Goal: Information Seeking & Learning: Stay updated

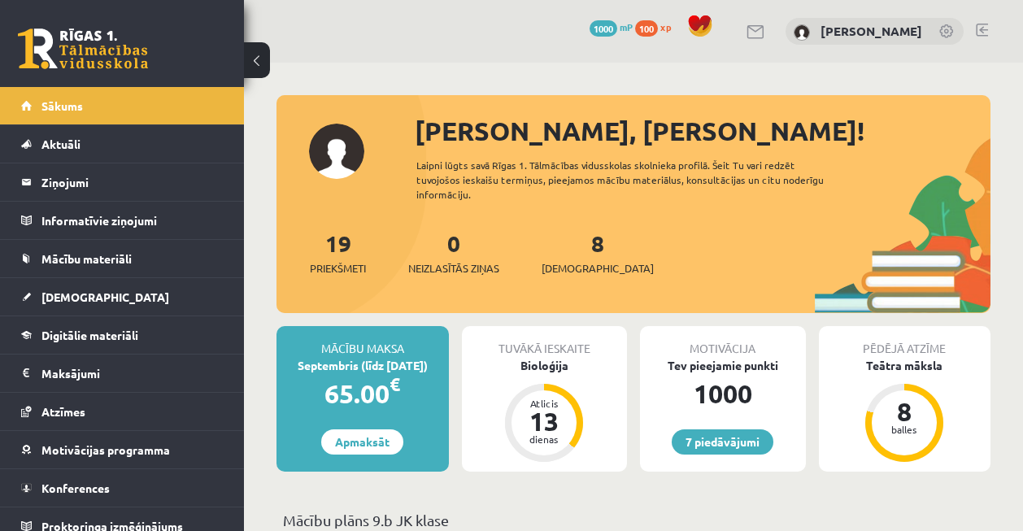
scroll to position [4171, 0]
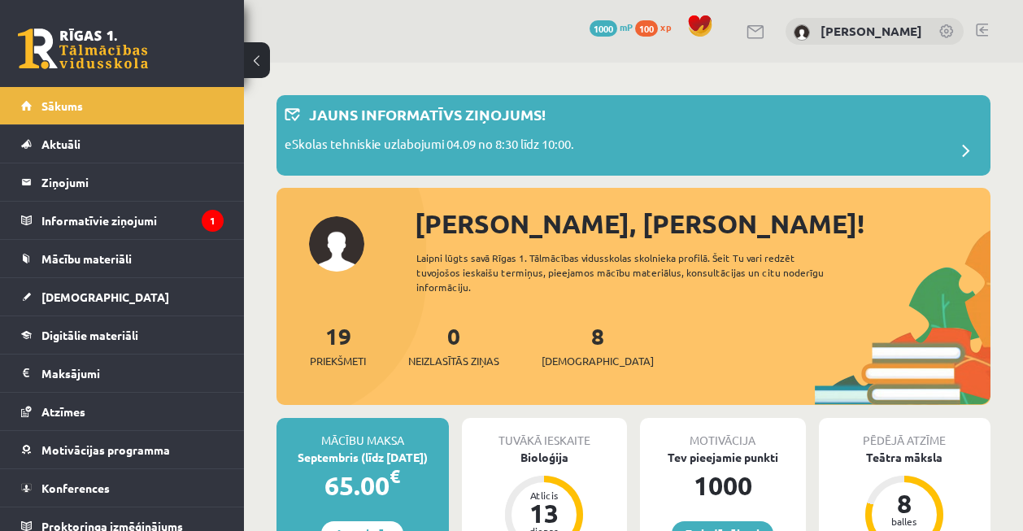
scroll to position [4171, 0]
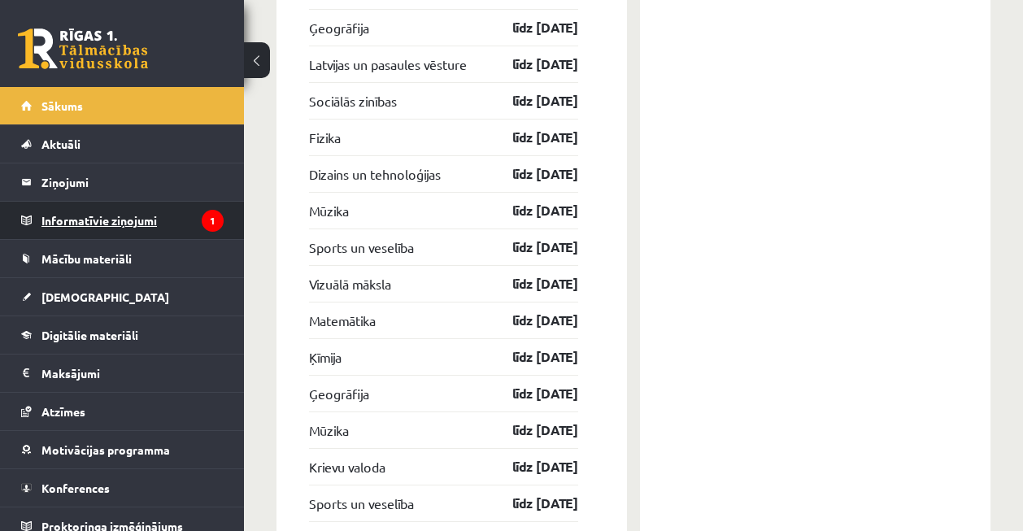
click at [67, 220] on legend "Informatīvie ziņojumi 1" at bounding box center [132, 220] width 182 height 37
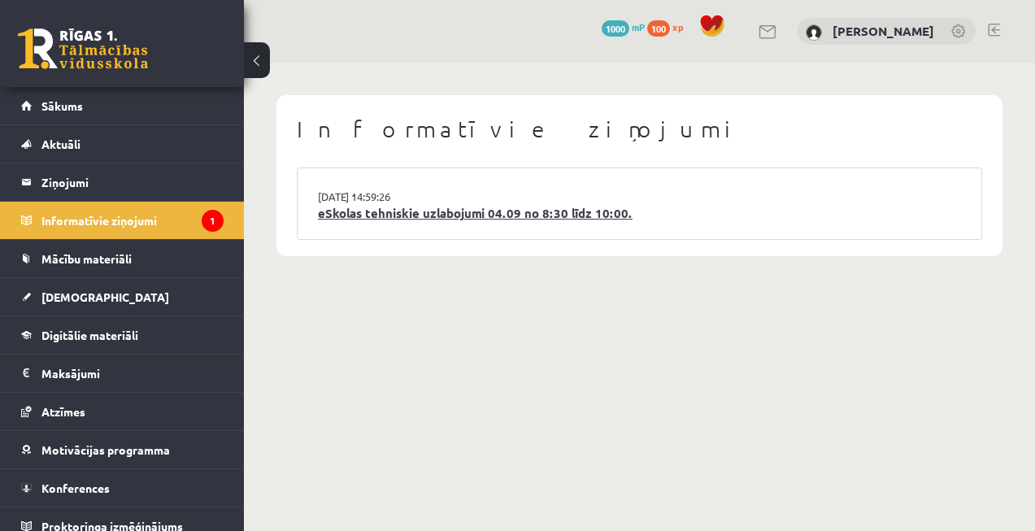
click at [450, 211] on link "eSkolas tehniskie uzlabojumi 04.09 no 8:30 līdz 10:00." at bounding box center [639, 213] width 643 height 19
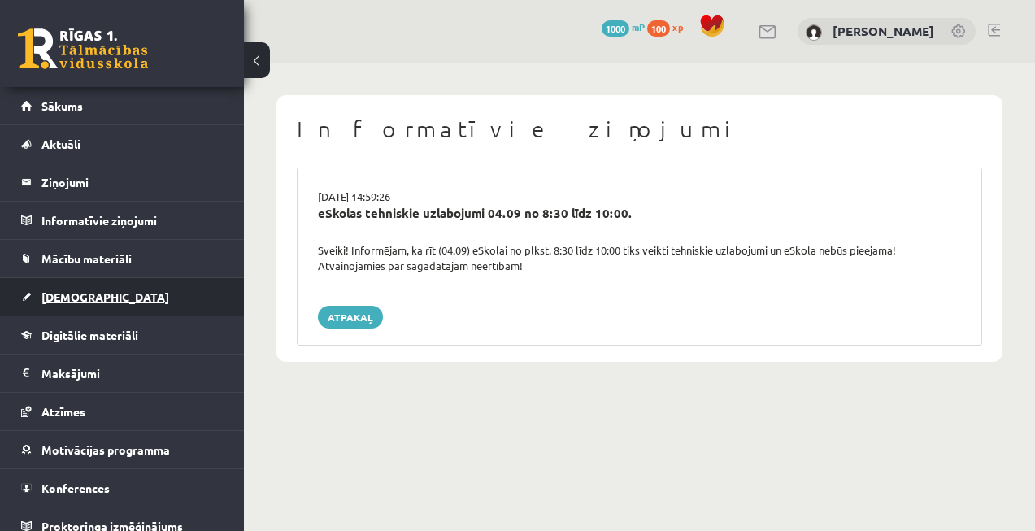
click at [50, 294] on span "[DEMOGRAPHIC_DATA]" at bounding box center [105, 296] width 128 height 15
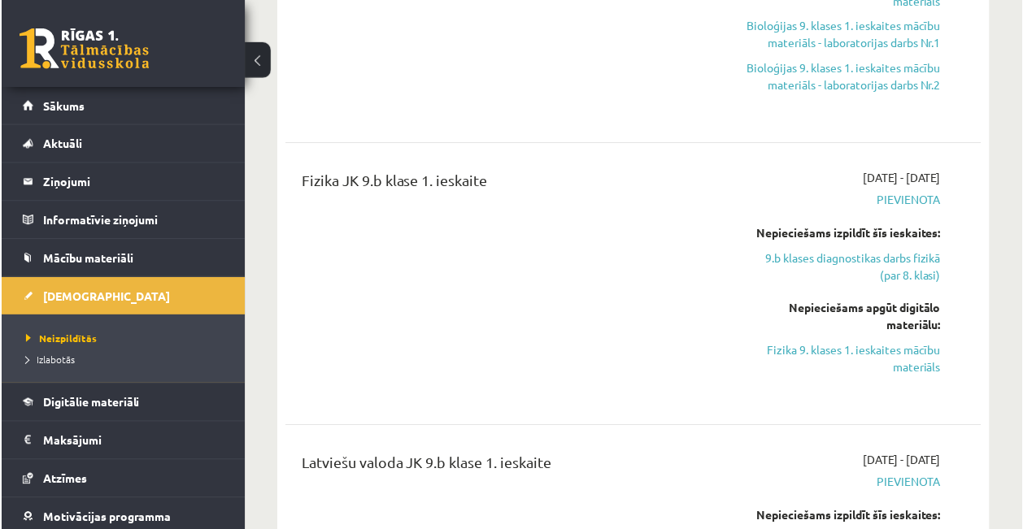
scroll to position [1171, 0]
